Goal: Information Seeking & Learning: Learn about a topic

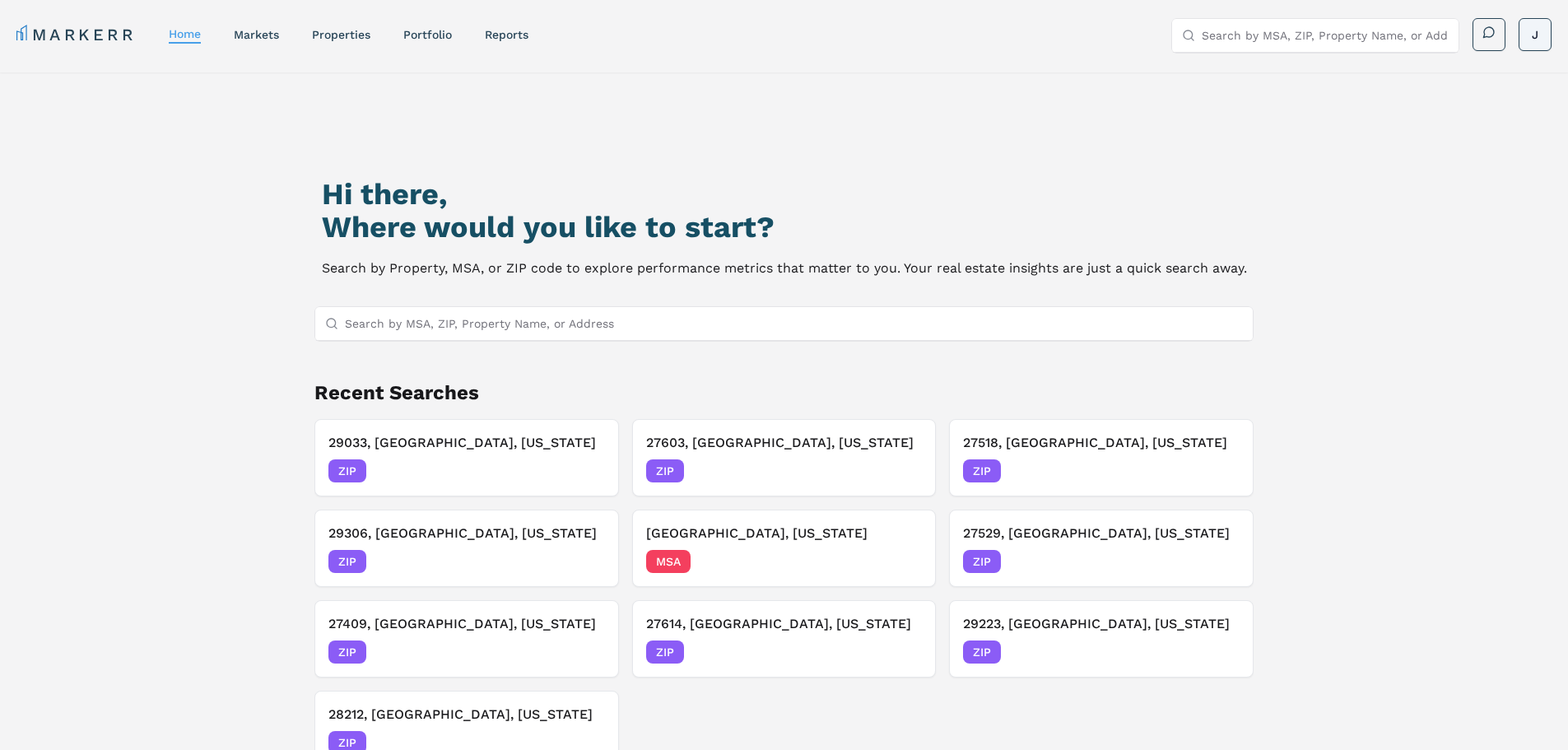
click at [1530, 27] on html "MARKERR home markets properties Portfolio reports Search by MSA, ZIP, Property …" at bounding box center [784, 446] width 1568 height 892
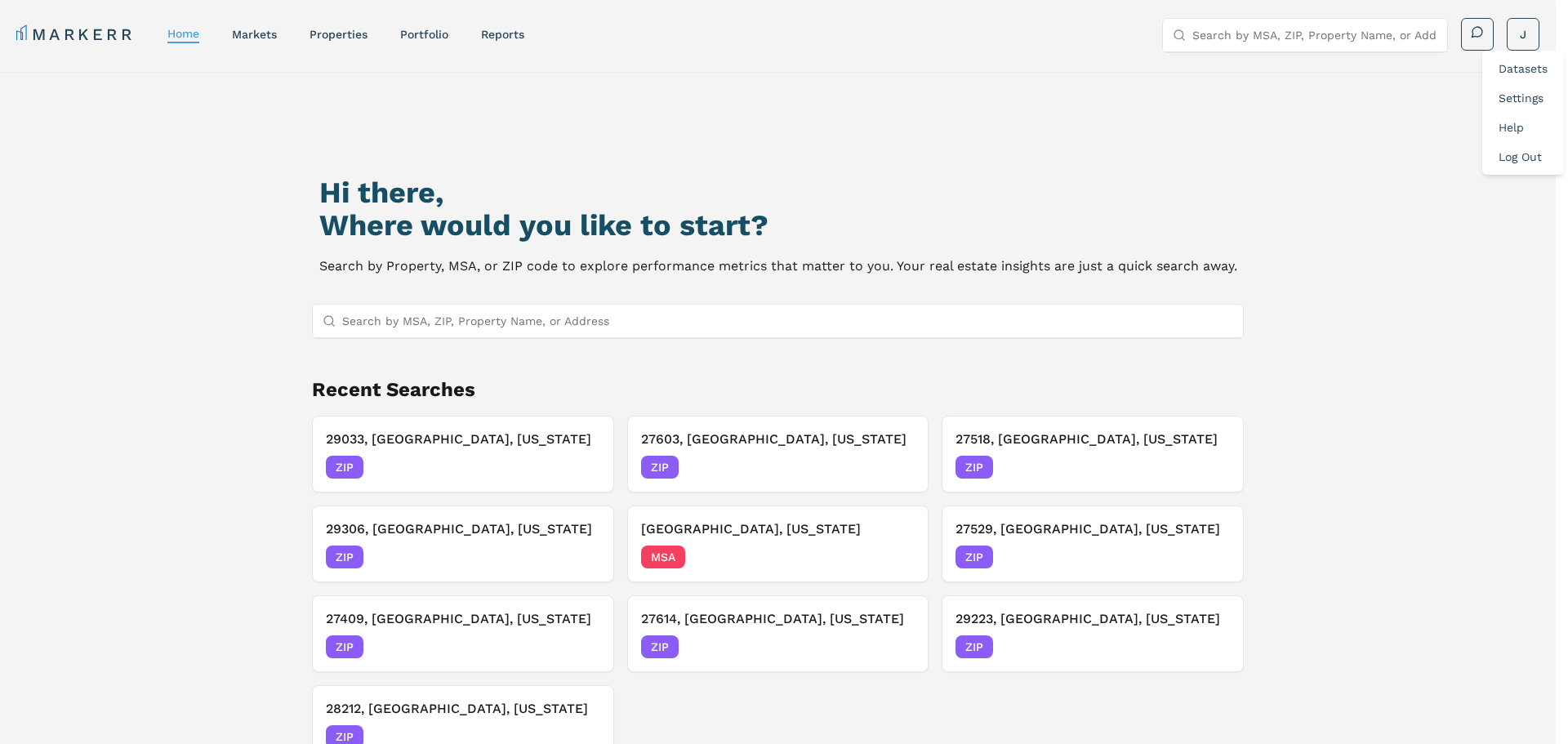
click at [1511, 148] on div "Log Out" at bounding box center [1523, 157] width 75 height 29
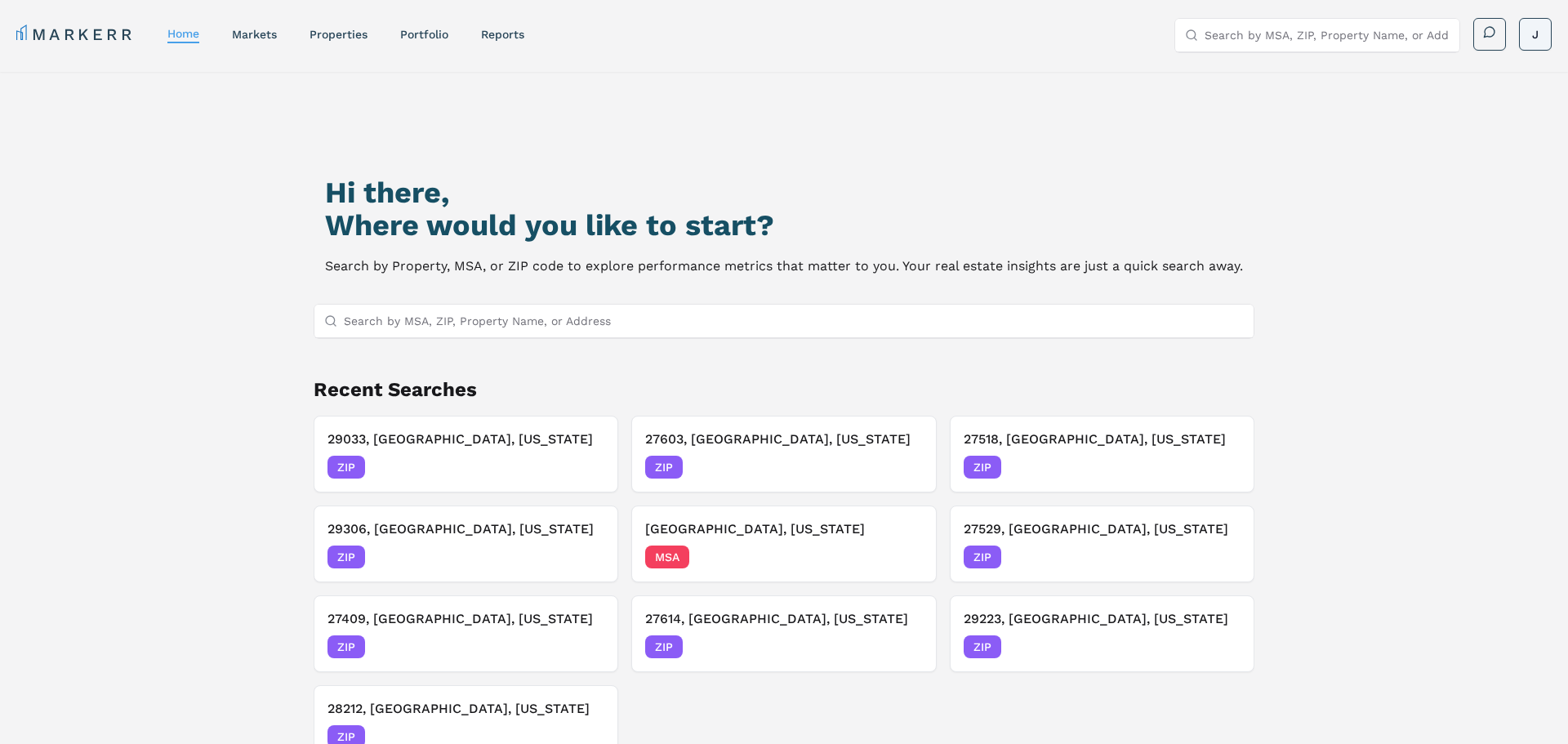
click at [1528, 38] on html "MARKERR home markets properties Portfolio reports Search by MSA, ZIP, Property …" at bounding box center [784, 443] width 1568 height 885
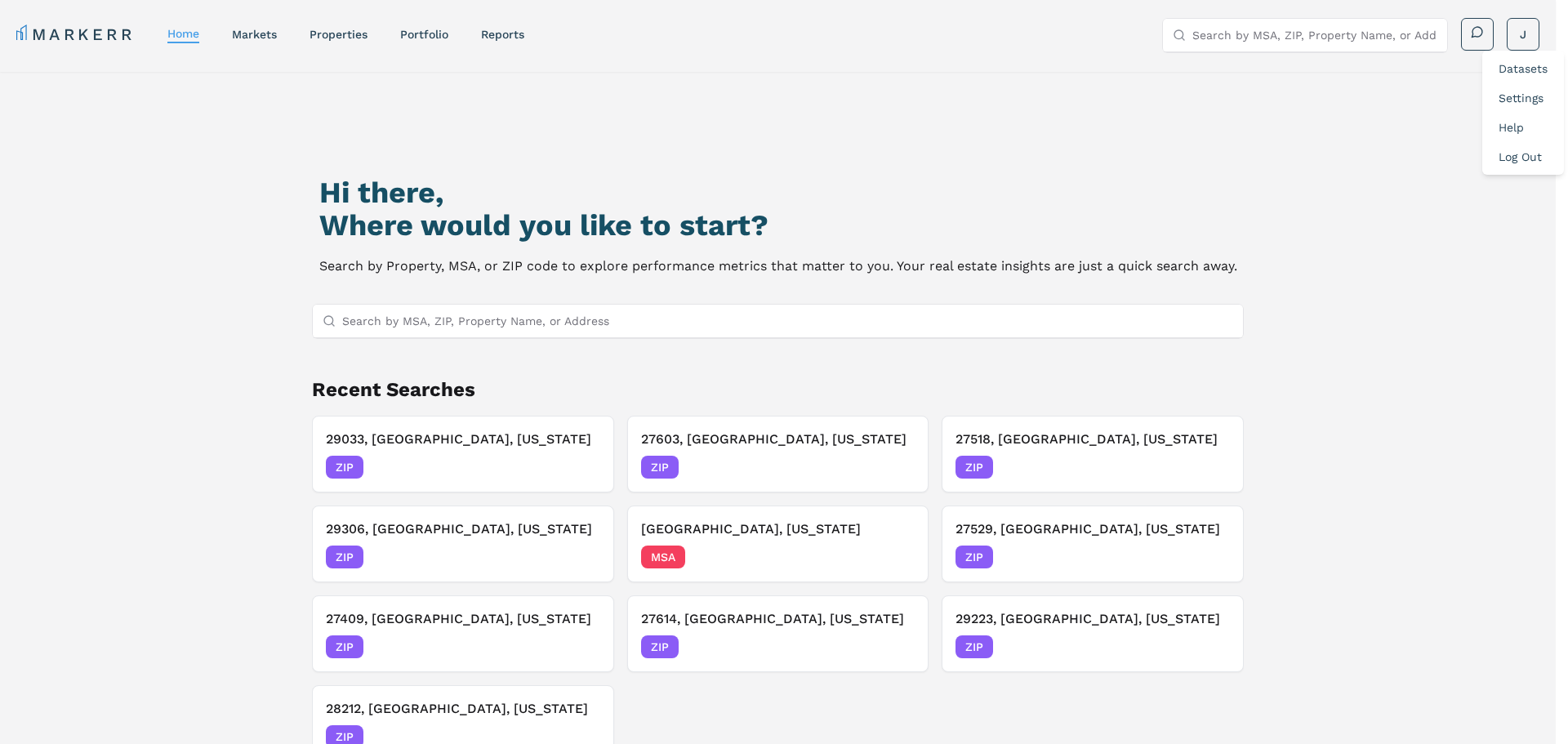
click at [1523, 162] on link "Log Out" at bounding box center [1519, 157] width 43 height 13
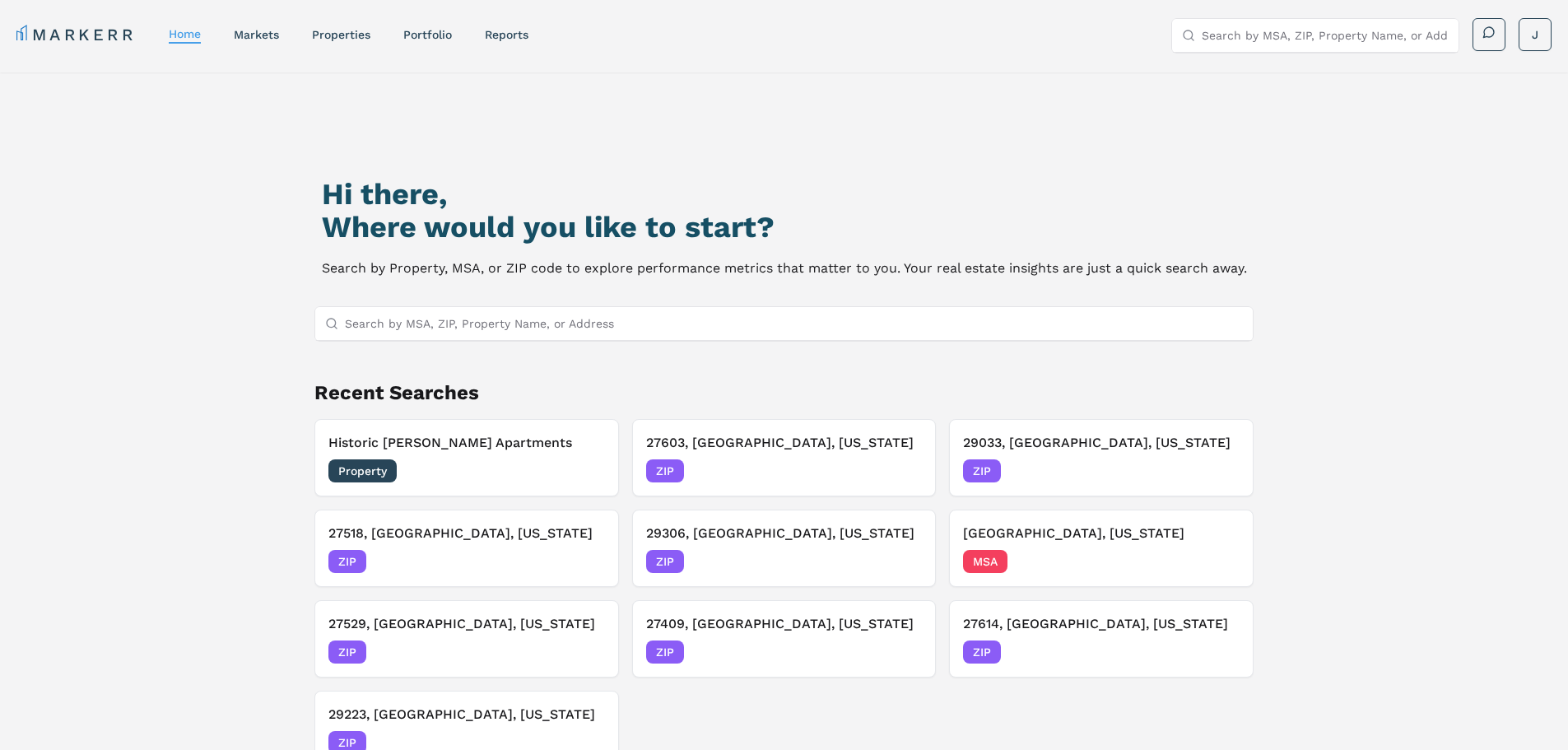
click at [657, 324] on input "Search by MSA, ZIP, Property Name, or Address" at bounding box center [795, 324] width 899 height 33
click at [445, 322] on input "Search by MSA, ZIP, Property Name, or Address" at bounding box center [795, 324] width 899 height 33
paste input "27103"
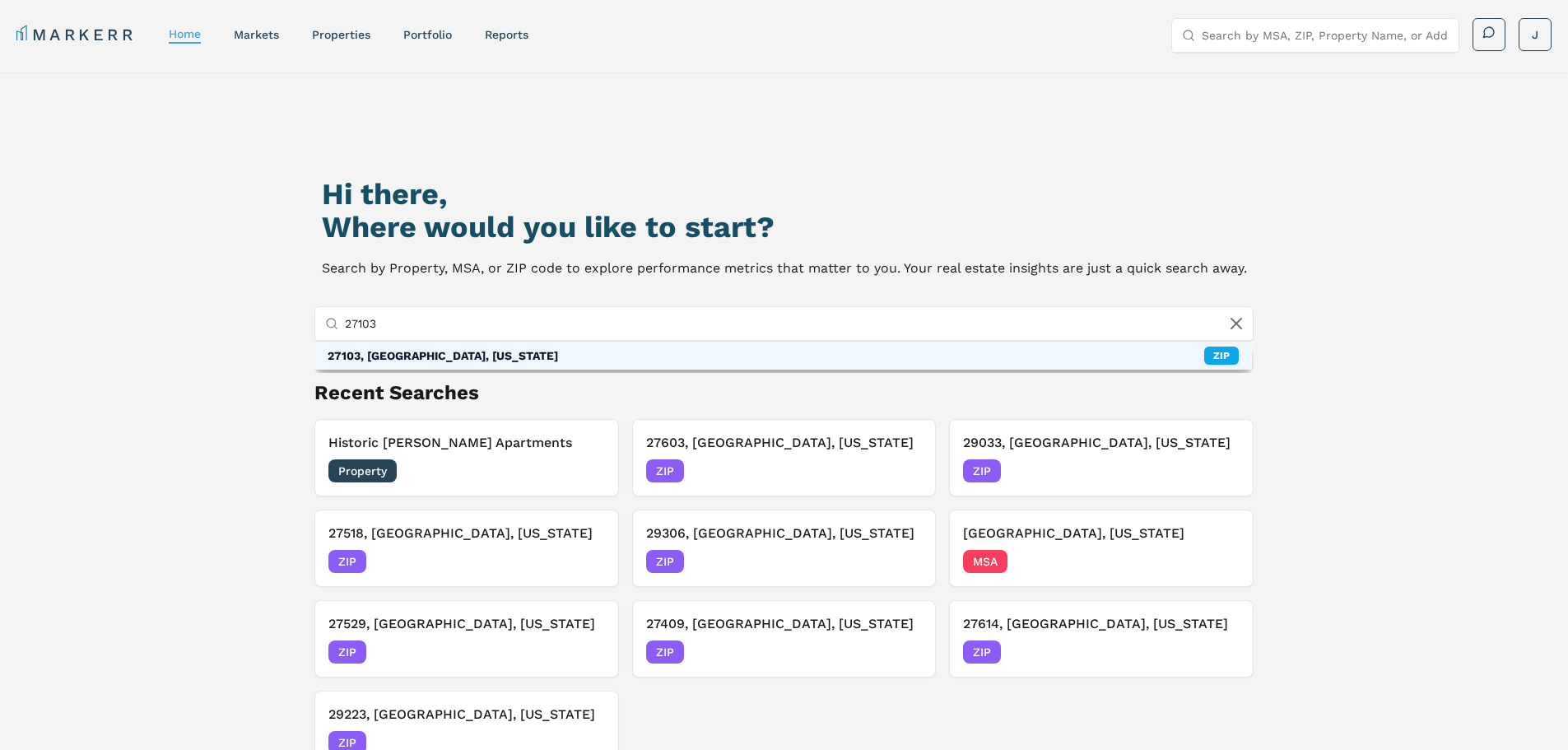
type input "27103"
click at [452, 361] on div "27103, [GEOGRAPHIC_DATA], [US_STATE]" at bounding box center [443, 356] width 231 height 17
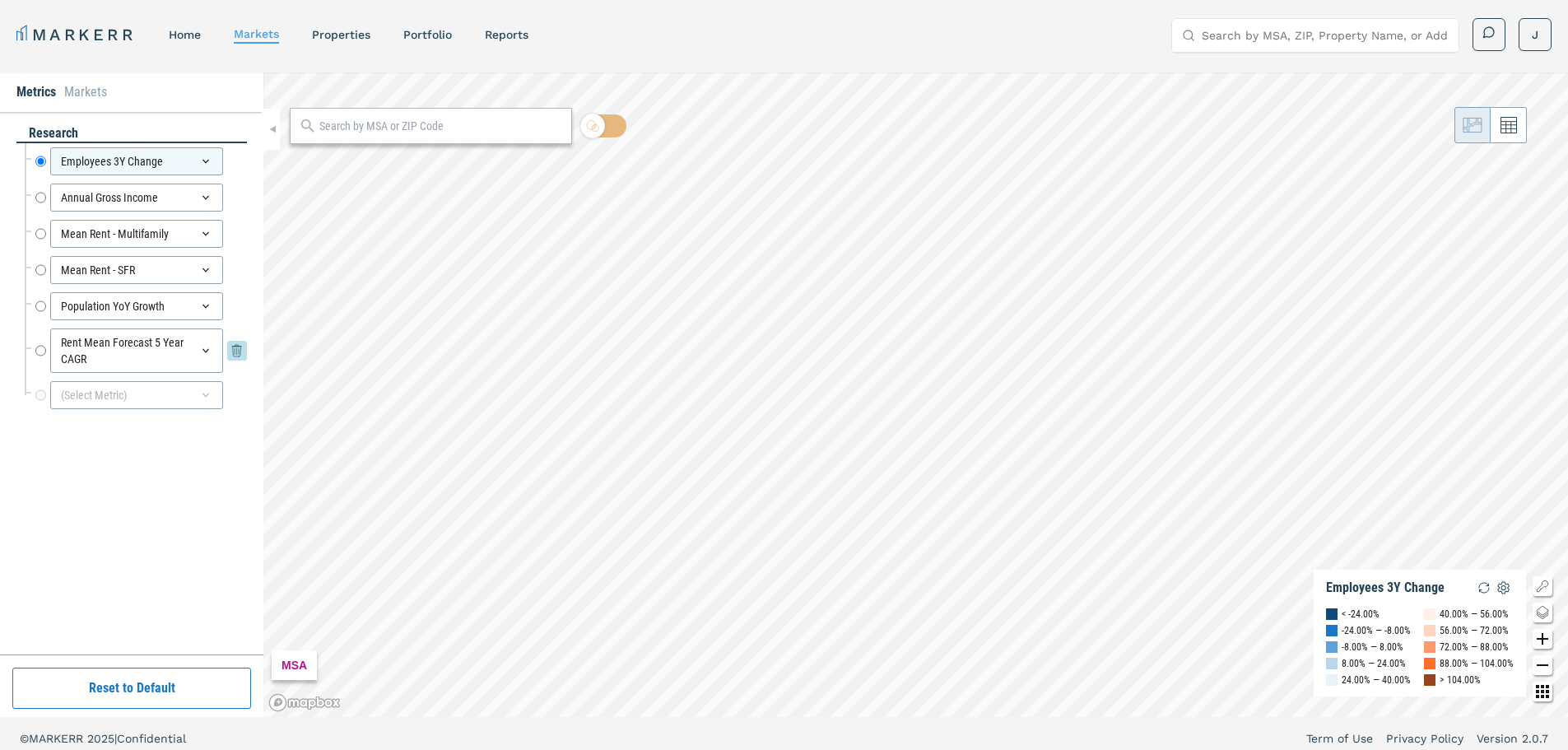
click at [42, 352] on input "Rent Mean Forecast 5 Year CAGR" at bounding box center [41, 351] width 11 height 44
radio input "false"
radio input "true"
